Goal: Find contact information: Find contact information

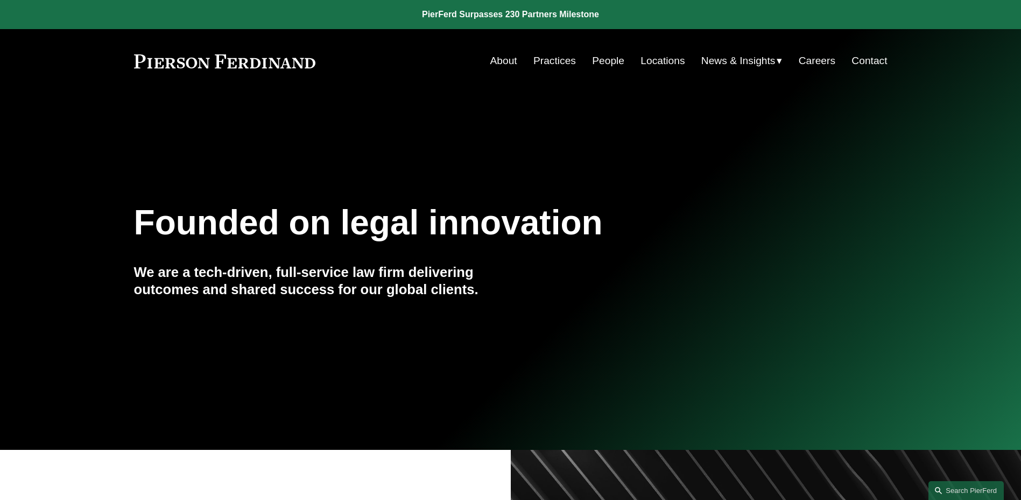
click at [607, 55] on link "People" at bounding box center [608, 61] width 32 height 20
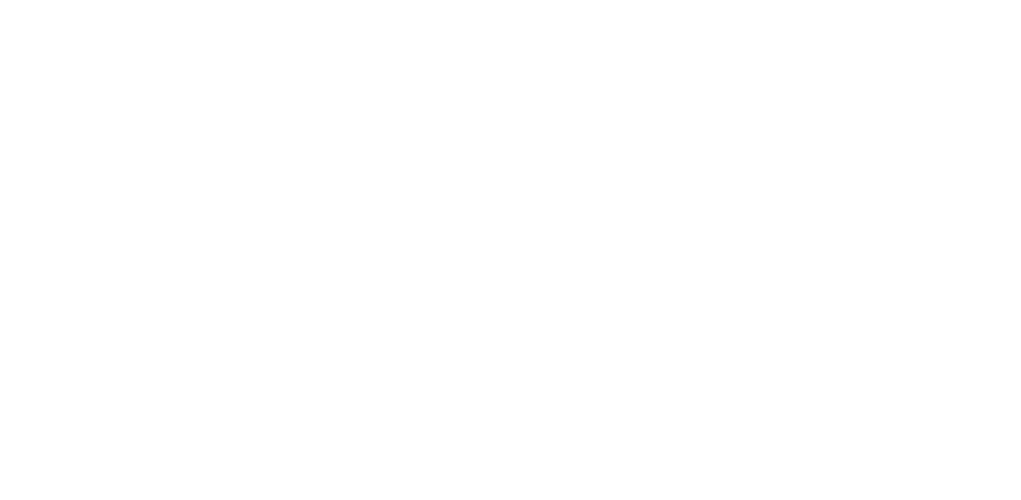
click at [0, 0] on html at bounding box center [0, 0] width 0 height 0
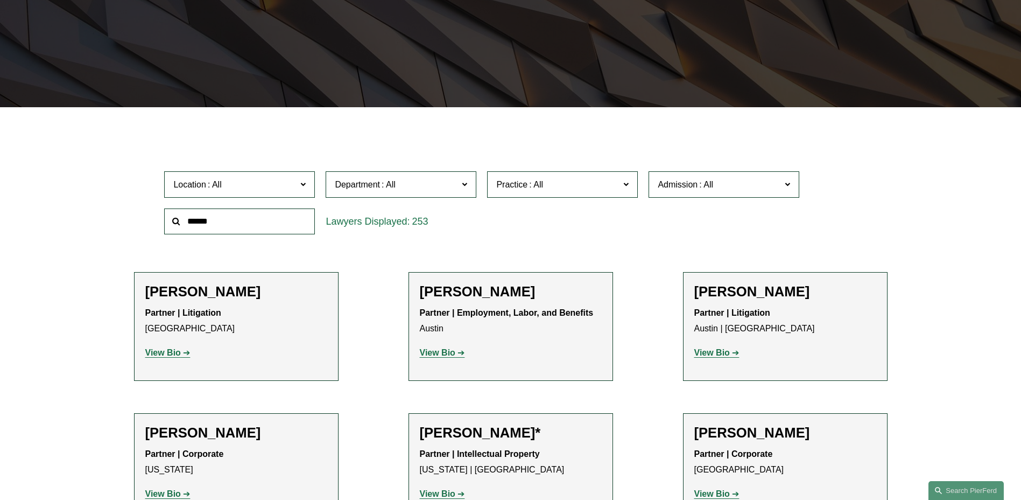
scroll to position [269, 0]
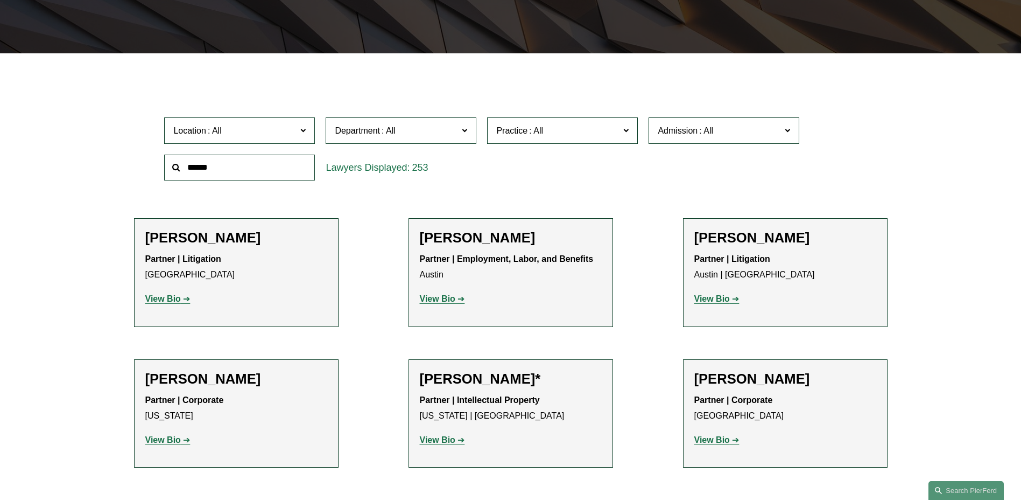
click at [222, 134] on span at bounding box center [214, 130] width 17 height 9
click at [0, 0] on link "[GEOGRAPHIC_DATA]" at bounding box center [0, 0] width 0 height 0
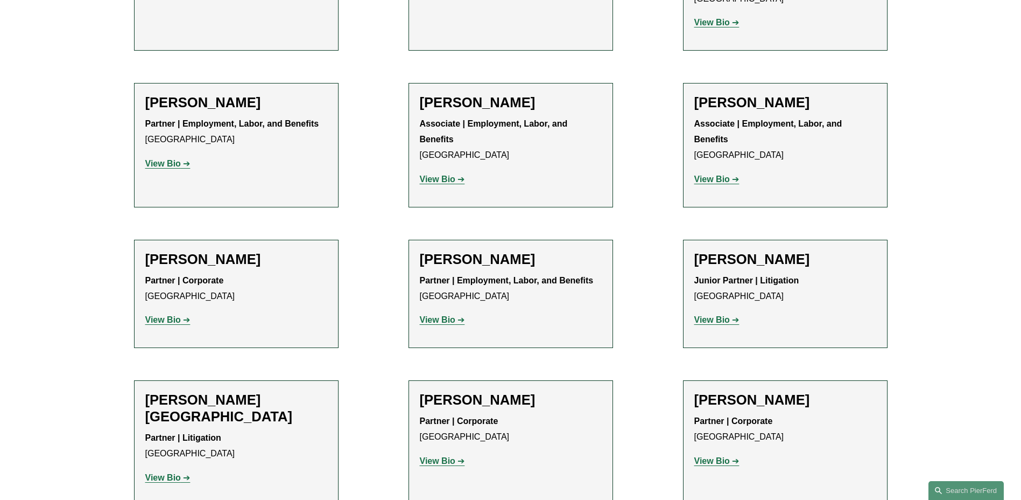
scroll to position [699, 0]
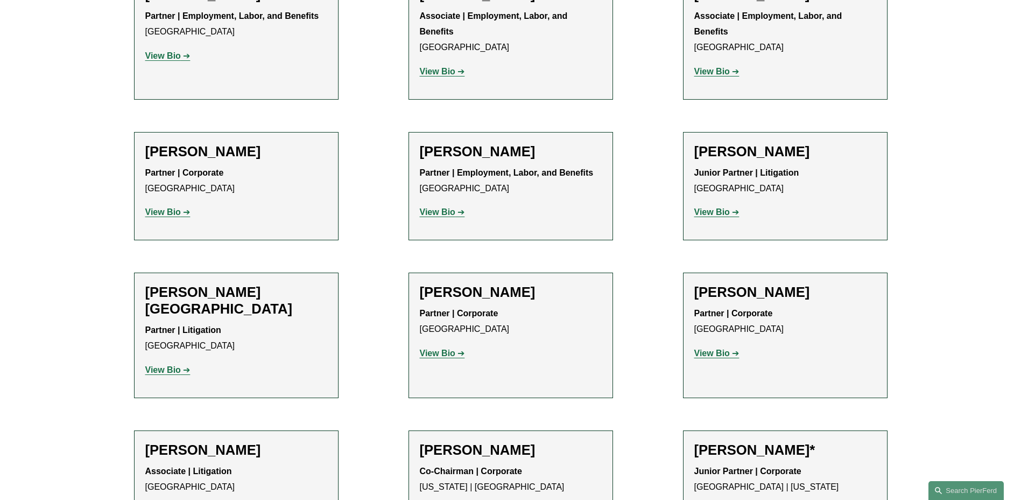
click at [718, 207] on strong "View Bio" at bounding box center [713, 211] width 36 height 9
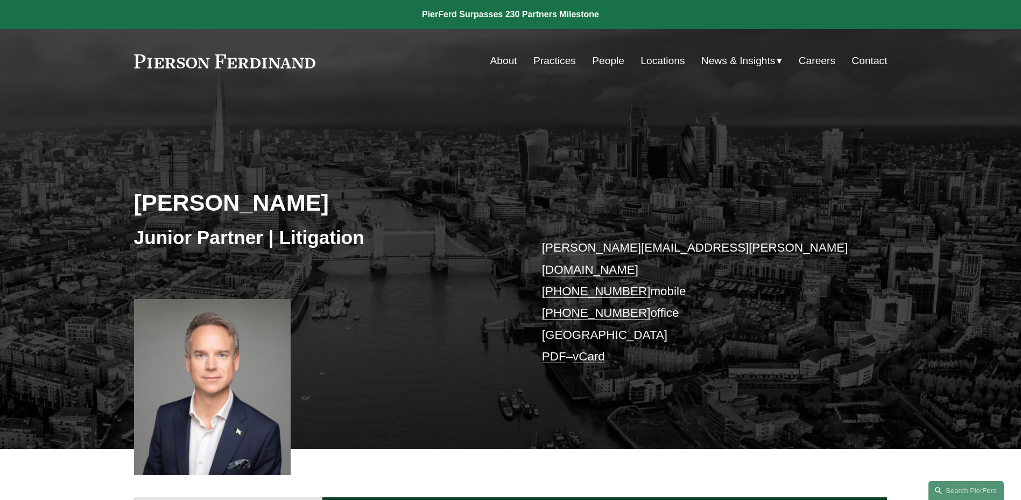
drag, startPoint x: 142, startPoint y: 205, endPoint x: 464, endPoint y: 209, distance: 321.5
click at [464, 209] on h2 "Daniel Hayward-Hughes" at bounding box center [322, 202] width 377 height 28
copy h2 "Daniel Hayward-Hughes"
drag, startPoint x: 323, startPoint y: 62, endPoint x: 174, endPoint y: 64, distance: 148.1
click at [174, 64] on div "About Practices People Locations News & Insights News" at bounding box center [511, 61] width 754 height 20
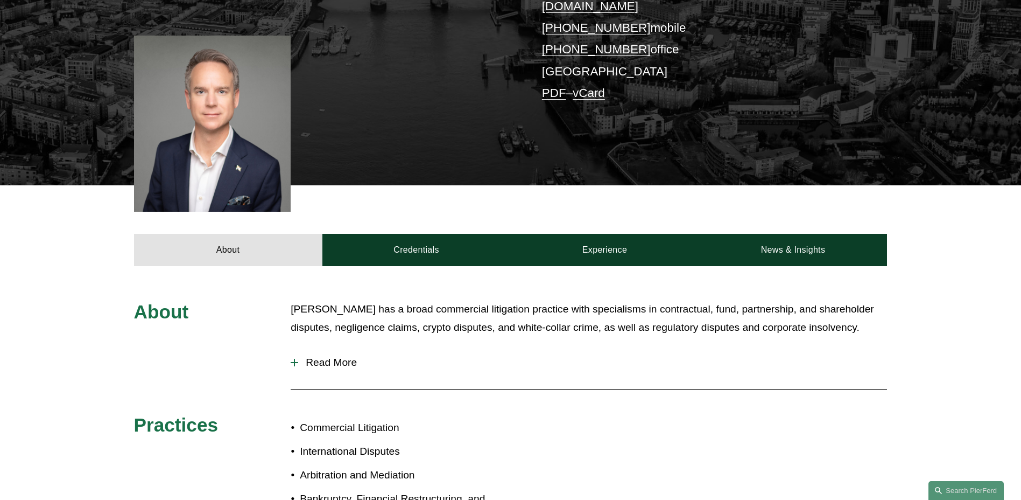
scroll to position [48, 0]
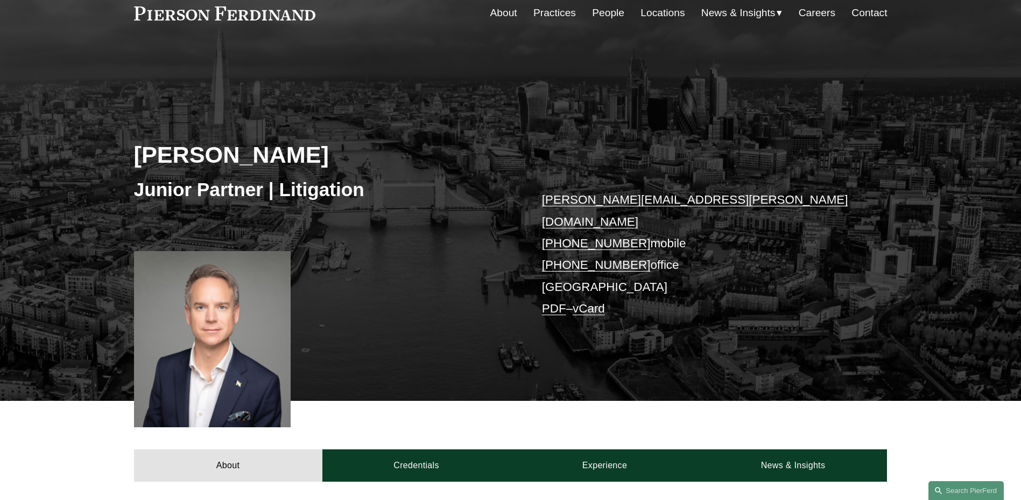
click at [553, 302] on link "PDF" at bounding box center [554, 308] width 24 height 13
click at [654, 12] on link "Locations" at bounding box center [663, 13] width 44 height 20
drag, startPoint x: 644, startPoint y: 223, endPoint x: 527, endPoint y: 223, distance: 117.4
click at [527, 223] on div "Daniel Hayward-Hughes Junior Partner | Litigation daniel.hayward-hughes@pierfer…" at bounding box center [510, 238] width 1021 height 325
copy p "+44 73 5605 9422"
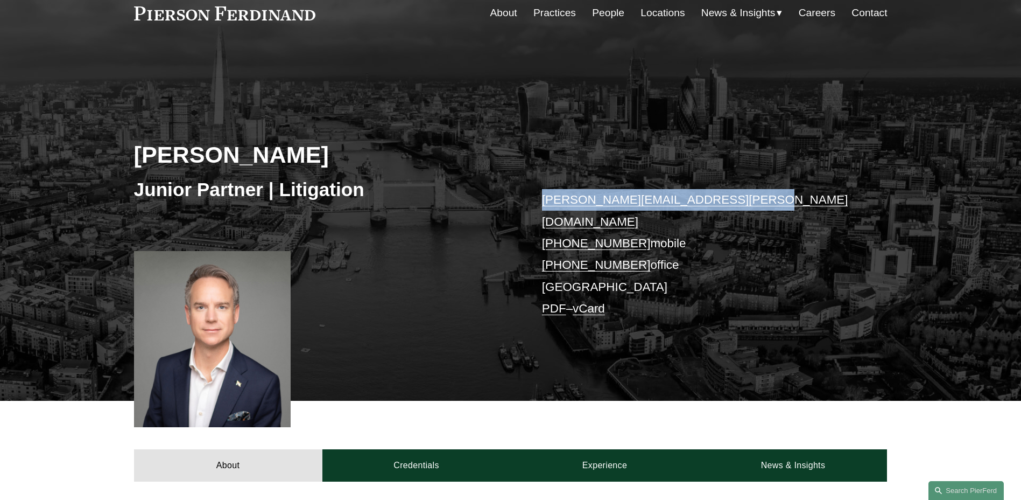
drag, startPoint x: 753, startPoint y: 202, endPoint x: 545, endPoint y: 202, distance: 207.8
click at [545, 202] on p "daniel.hayward-hughes@pierferd.com +44 73 5605 9422 mobile +44 20 4591 0429 off…" at bounding box center [699, 254] width 314 height 130
copy link "daniel.hayward-hughes@pierferd.com"
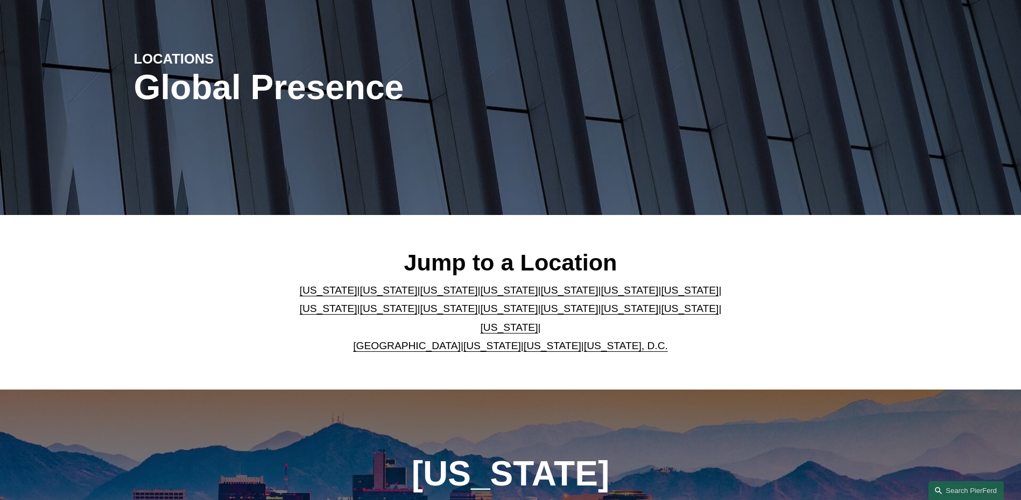
click at [415, 340] on link "[GEOGRAPHIC_DATA]" at bounding box center [407, 345] width 108 height 11
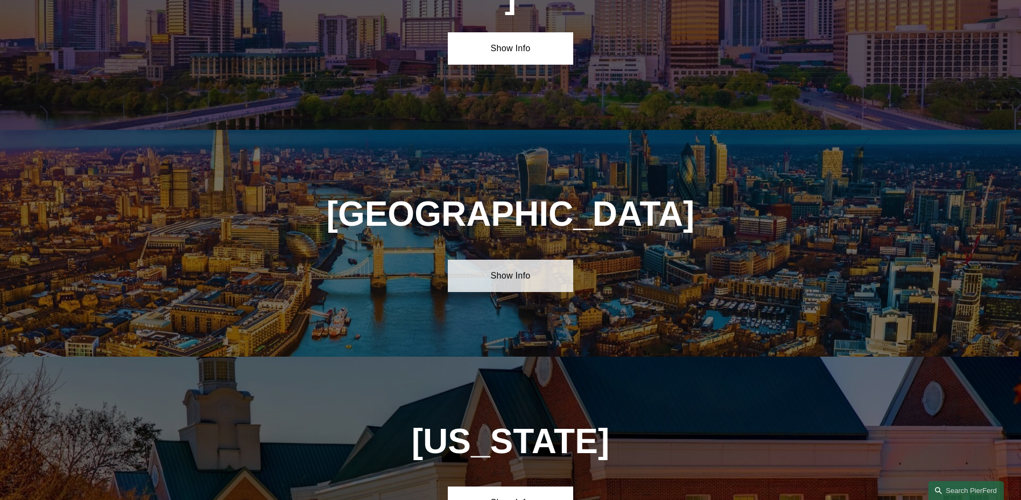
click at [507, 260] on link "Show Info" at bounding box center [510, 276] width 125 height 32
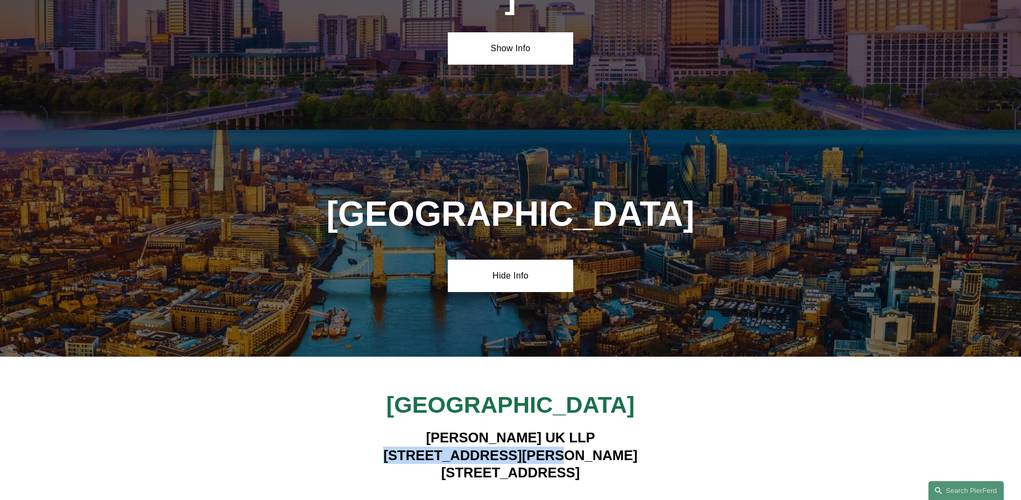
drag, startPoint x: 442, startPoint y: 327, endPoint x: 582, endPoint y: 328, distance: 140.5
click at [582, 429] on h4 "Pierson Ferdinand UK LLP 1 King William Street London EC4N 7BJ" at bounding box center [511, 455] width 314 height 52
copy h4 "1 King William Street"
drag, startPoint x: 509, startPoint y: 345, endPoint x: 578, endPoint y: 340, distance: 69.1
click at [578, 429] on h4 "Pierson Ferdinand UK LLP 1 King William Street London EC4N 7BJ" at bounding box center [511, 455] width 314 height 52
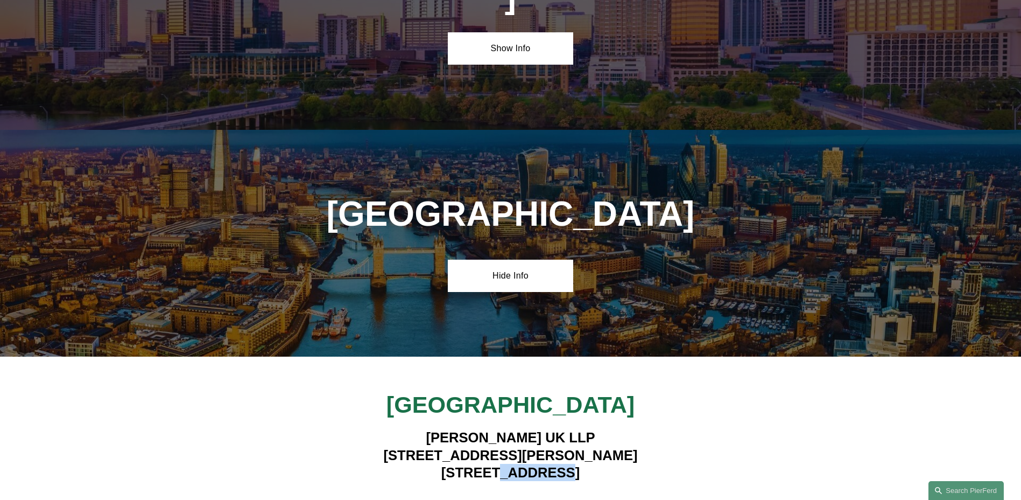
copy h4 "EC4N 7BJ"
